Goal: Task Accomplishment & Management: Manage account settings

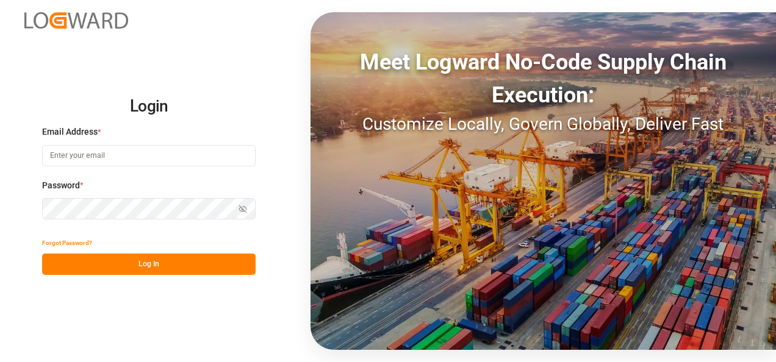
type input "[PERSON_NAME][EMAIL_ADDRESS][PERSON_NAME][DOMAIN_NAME]"
click at [146, 273] on button "Log In" at bounding box center [148, 264] width 213 height 21
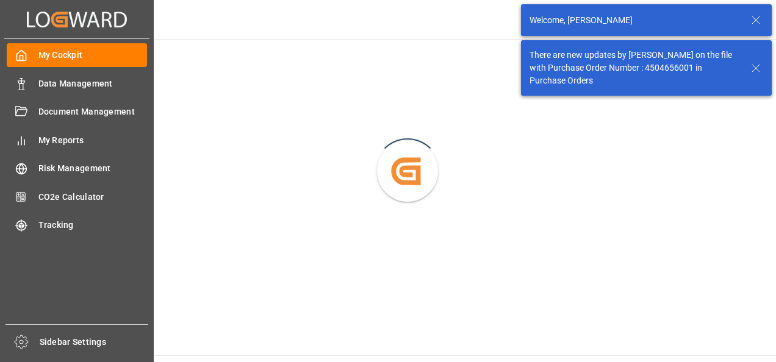
click at [27, 83] on div "Data Management Data Management" at bounding box center [77, 83] width 140 height 24
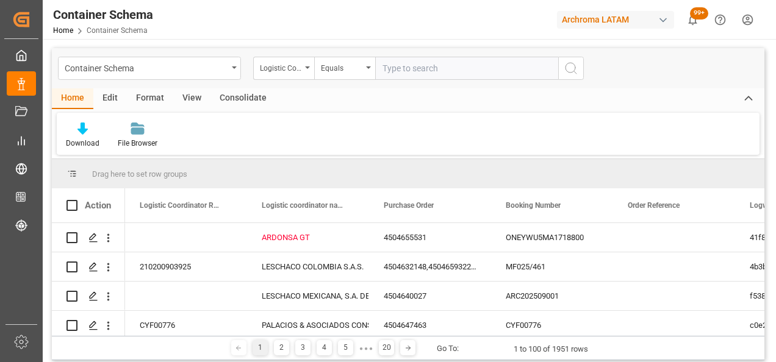
click at [226, 68] on div "Container Schema" at bounding box center [146, 67] width 163 height 15
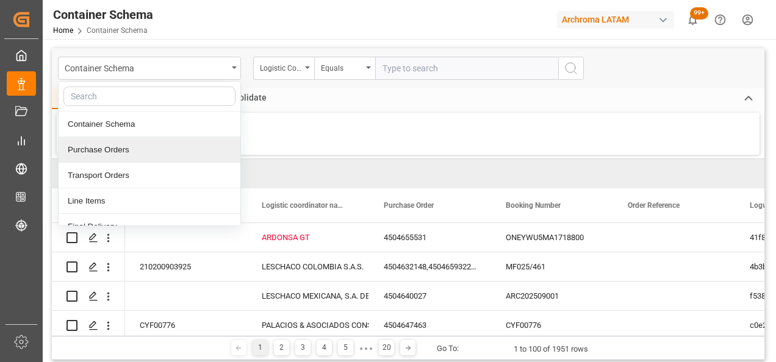
click at [123, 149] on div "Purchase Orders" at bounding box center [150, 150] width 182 height 26
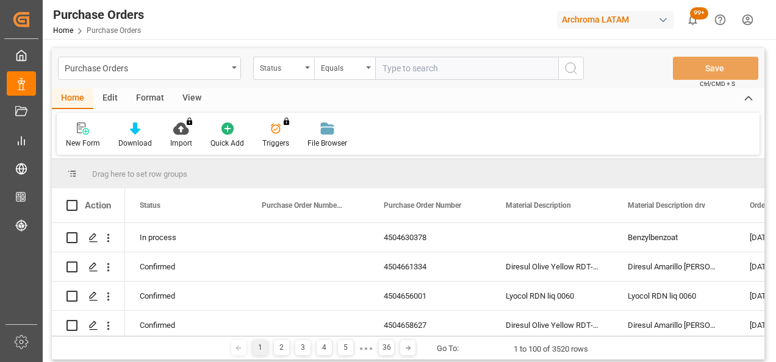
click at [306, 72] on div "Status" at bounding box center [283, 68] width 61 height 23
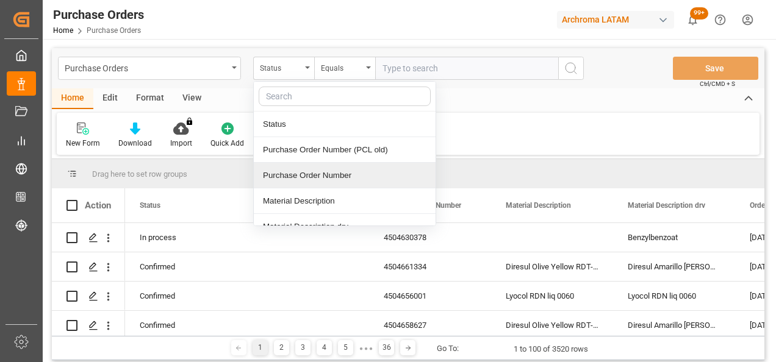
click at [333, 177] on div "Purchase Order Number" at bounding box center [345, 176] width 182 height 26
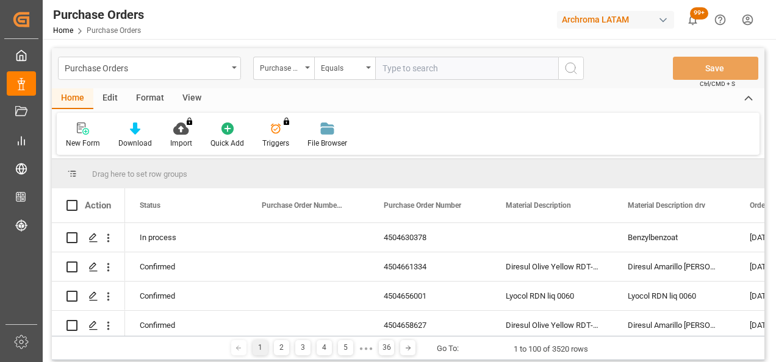
click at [407, 68] on input "text" at bounding box center [466, 68] width 183 height 23
paste input "4504658627"
type input "4504658627"
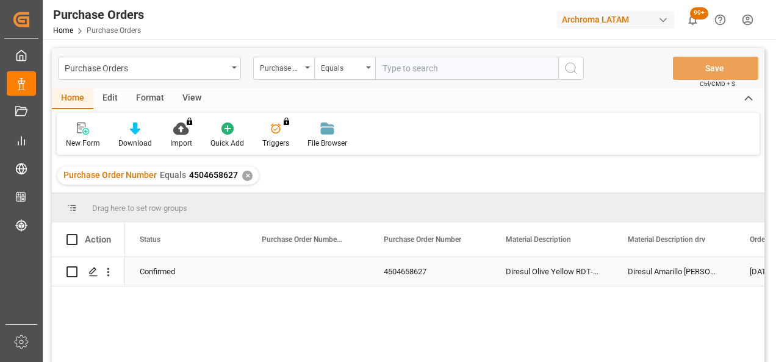
click at [94, 276] on line "Press SPACE to select this row." at bounding box center [93, 276] width 7 height 0
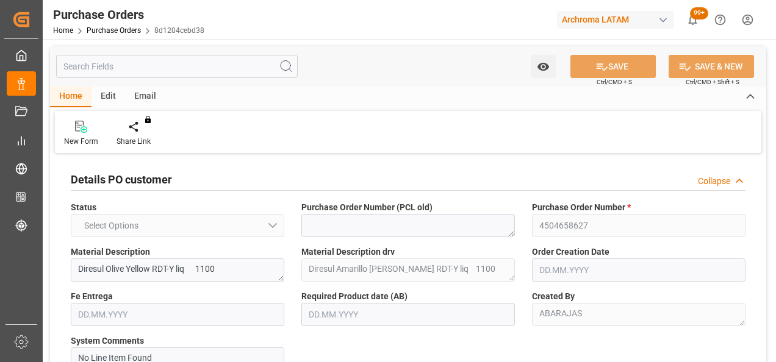
type input "1"
type input "[DATE]"
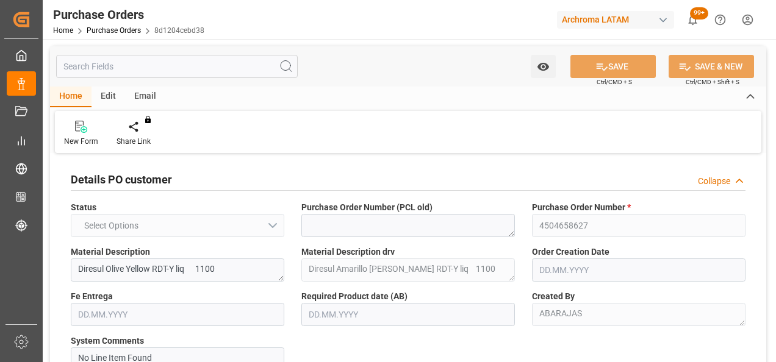
type input "[DATE]"
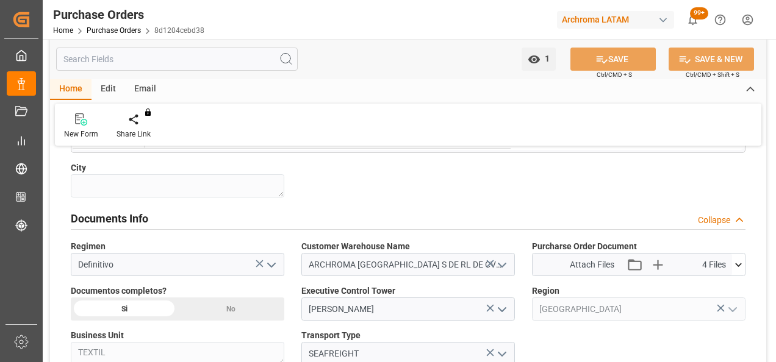
scroll to position [854, 0]
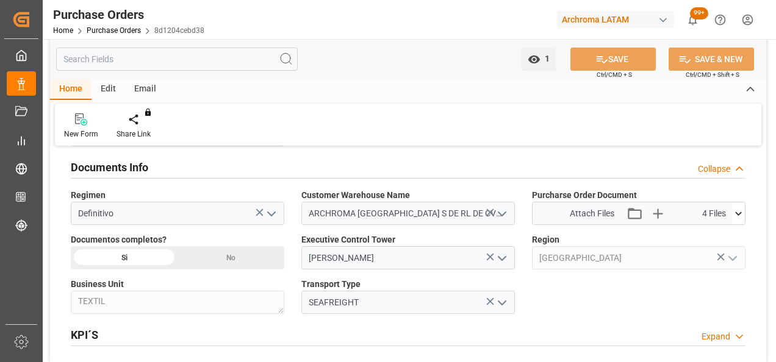
click at [738, 213] on icon at bounding box center [738, 213] width 13 height 13
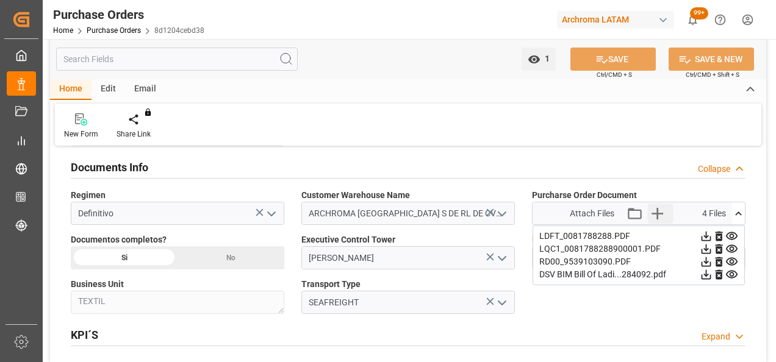
click at [661, 212] on icon "button" at bounding box center [658, 214] width 20 height 20
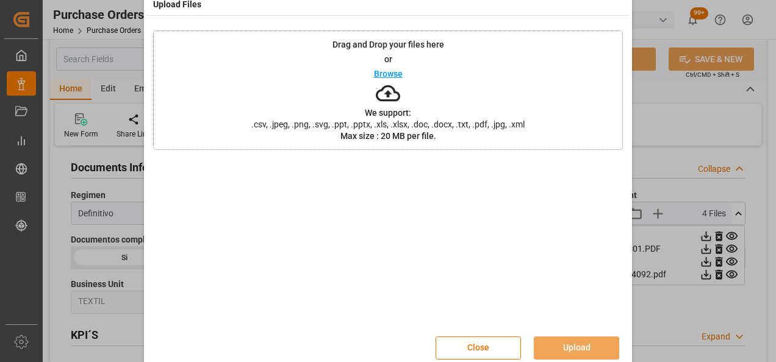
scroll to position [40, 0]
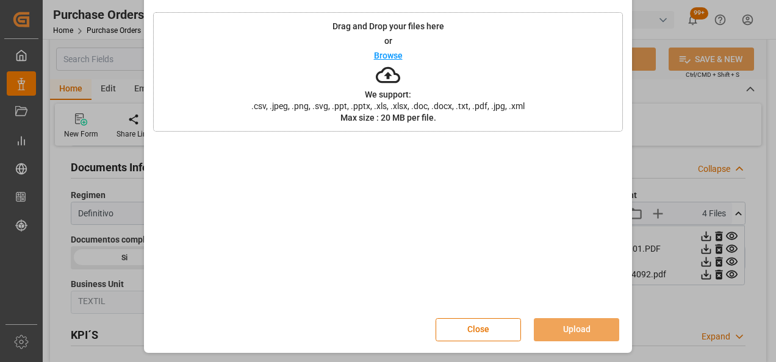
click at [484, 325] on button "Close" at bounding box center [477, 329] width 85 height 23
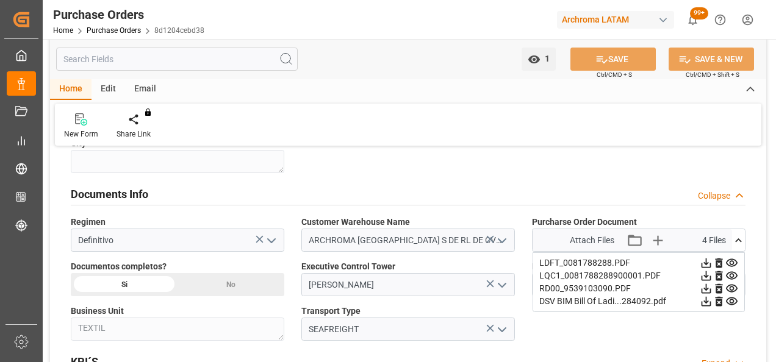
scroll to position [854, 0]
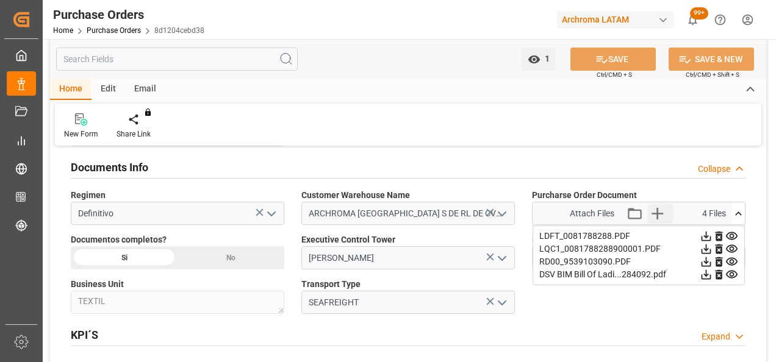
click at [663, 213] on icon "button" at bounding box center [658, 214] width 20 height 20
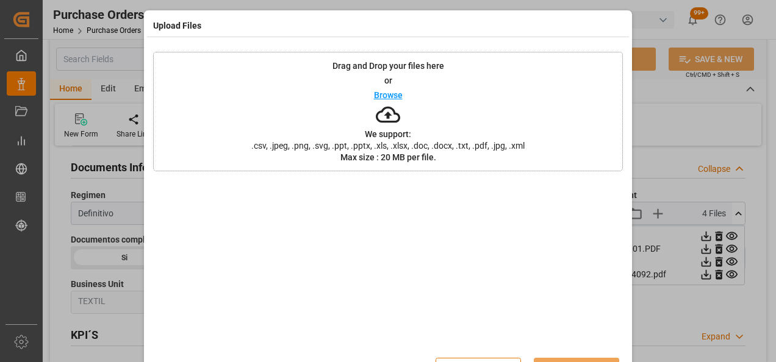
click at [238, 85] on div "Drag and Drop your files here or Browse We support: .csv, .jpeg, .png, .svg, .p…" at bounding box center [388, 112] width 470 height 120
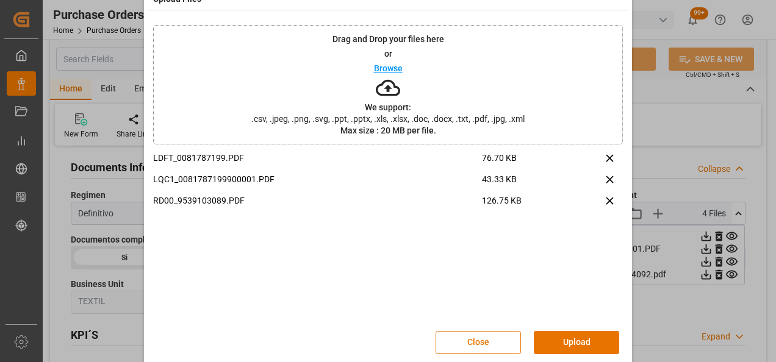
scroll to position [40, 0]
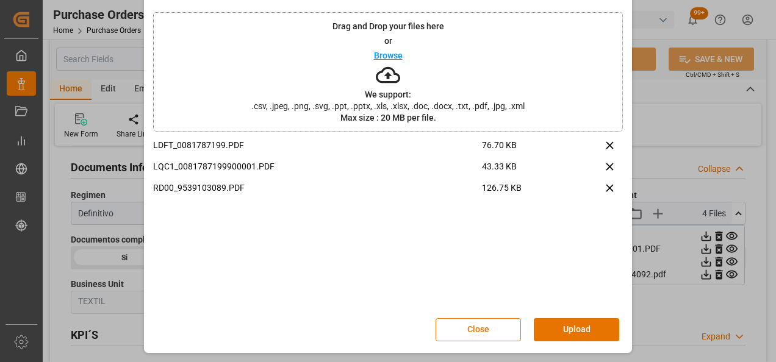
click at [570, 325] on button "Upload" at bounding box center [576, 329] width 85 height 23
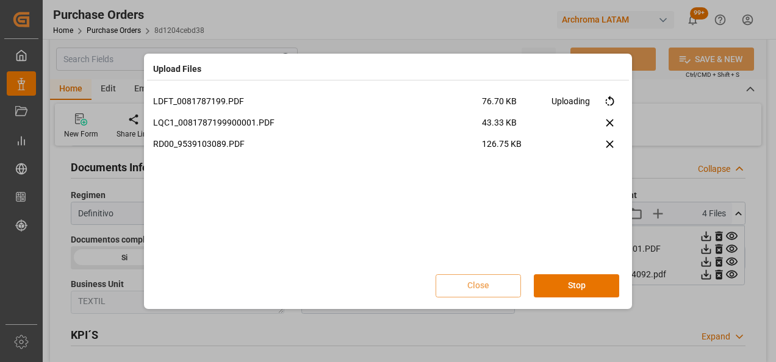
scroll to position [0, 0]
click at [589, 283] on button "Done" at bounding box center [576, 285] width 85 height 23
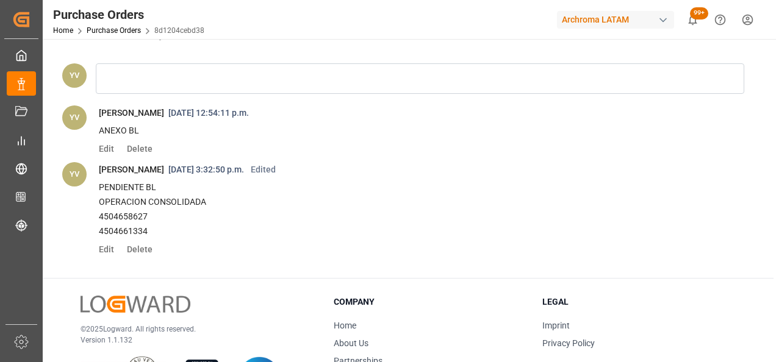
scroll to position [1220, 0]
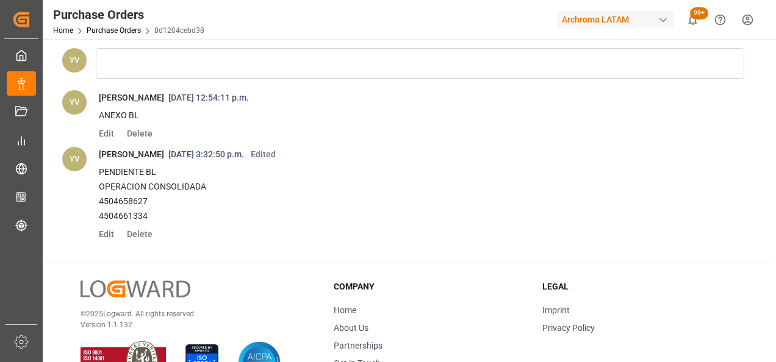
click at [99, 231] on span "Edit" at bounding box center [111, 234] width 24 height 10
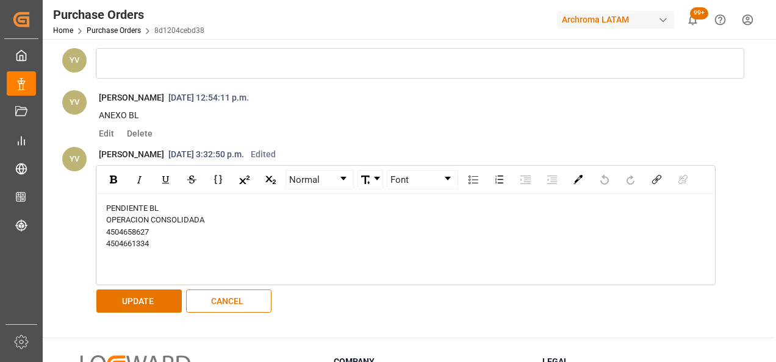
click at [157, 244] on div "4504661334" at bounding box center [406, 244] width 600 height 12
click at [170, 300] on button "UPDATE" at bounding box center [138, 301] width 85 height 23
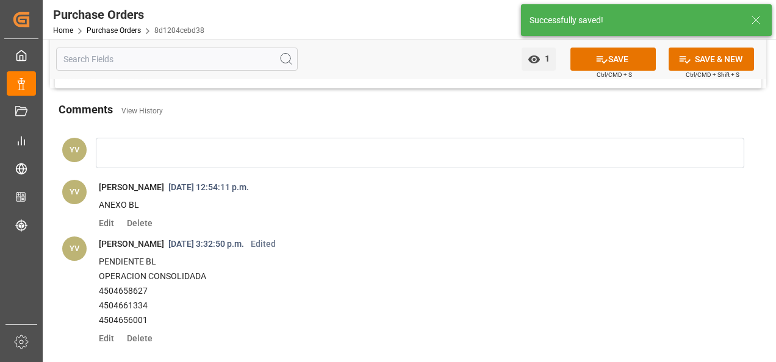
scroll to position [976, 0]
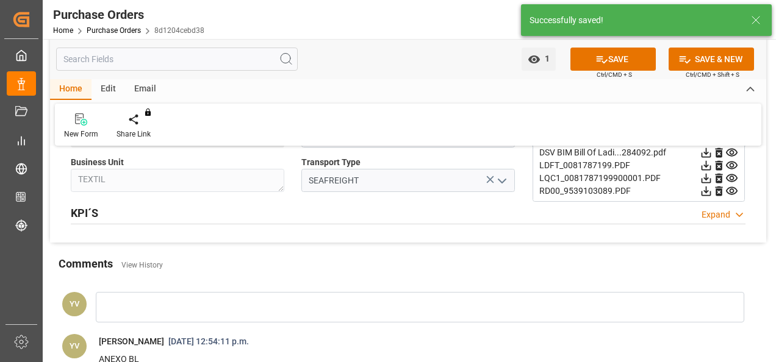
click at [619, 63] on button "SAVE" at bounding box center [612, 59] width 85 height 23
